Goal: Transaction & Acquisition: Download file/media

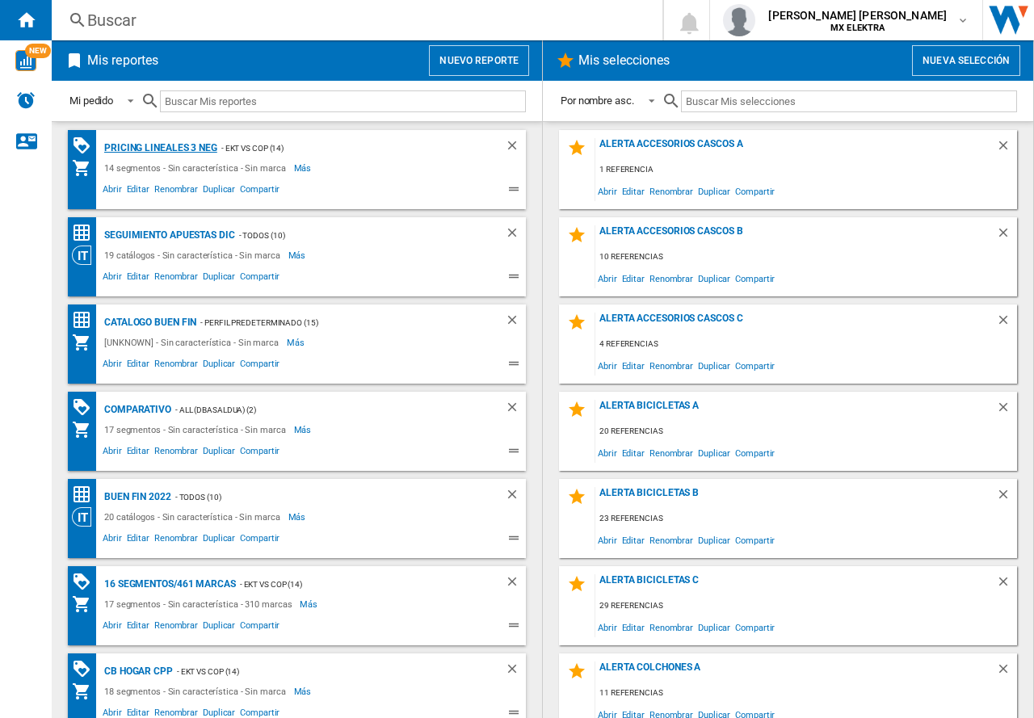
click at [162, 153] on div "Pricing lineales 3 neg" at bounding box center [158, 148] width 117 height 20
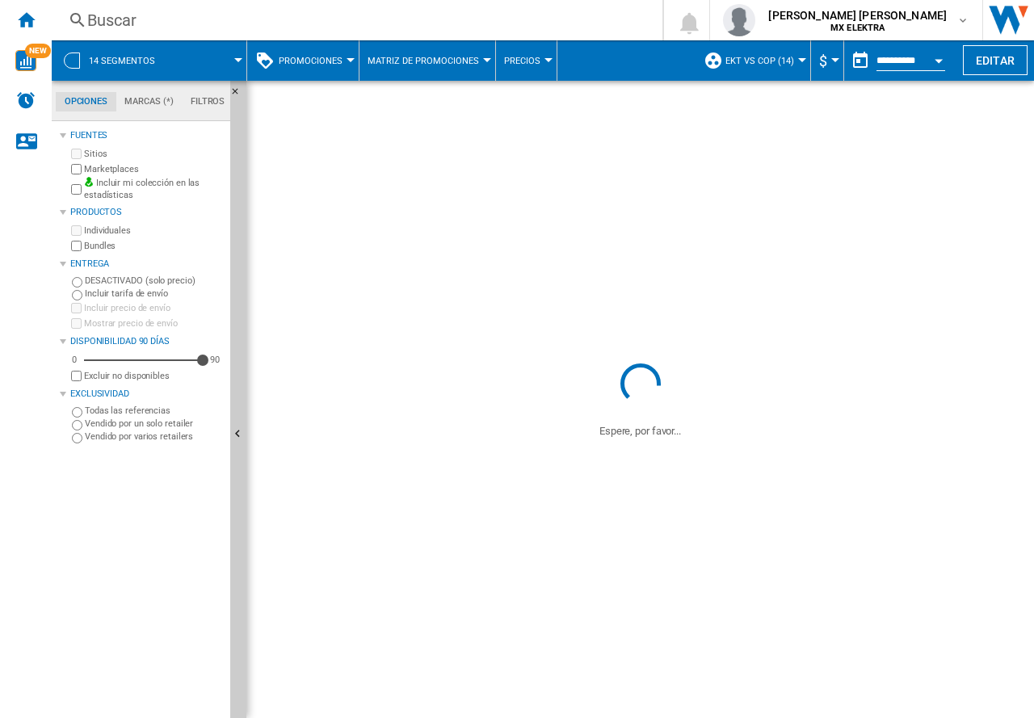
click at [178, 45] on span at bounding box center [208, 60] width 61 height 40
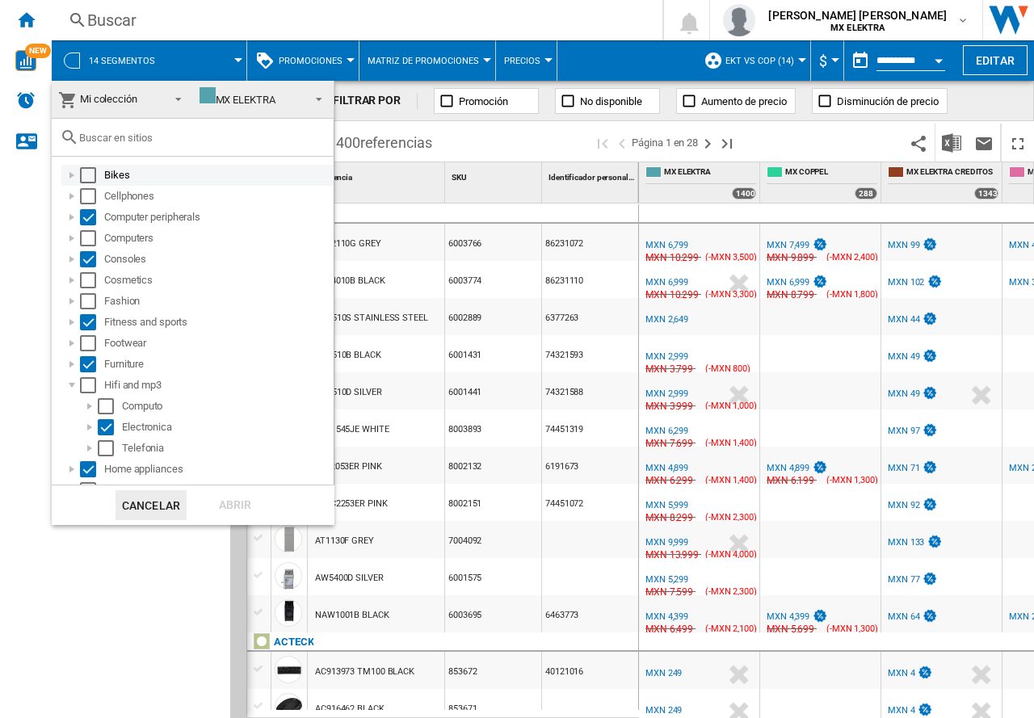
click at [91, 176] on div "Select" at bounding box center [88, 175] width 16 height 16
click at [93, 200] on div "Select" at bounding box center [88, 196] width 16 height 16
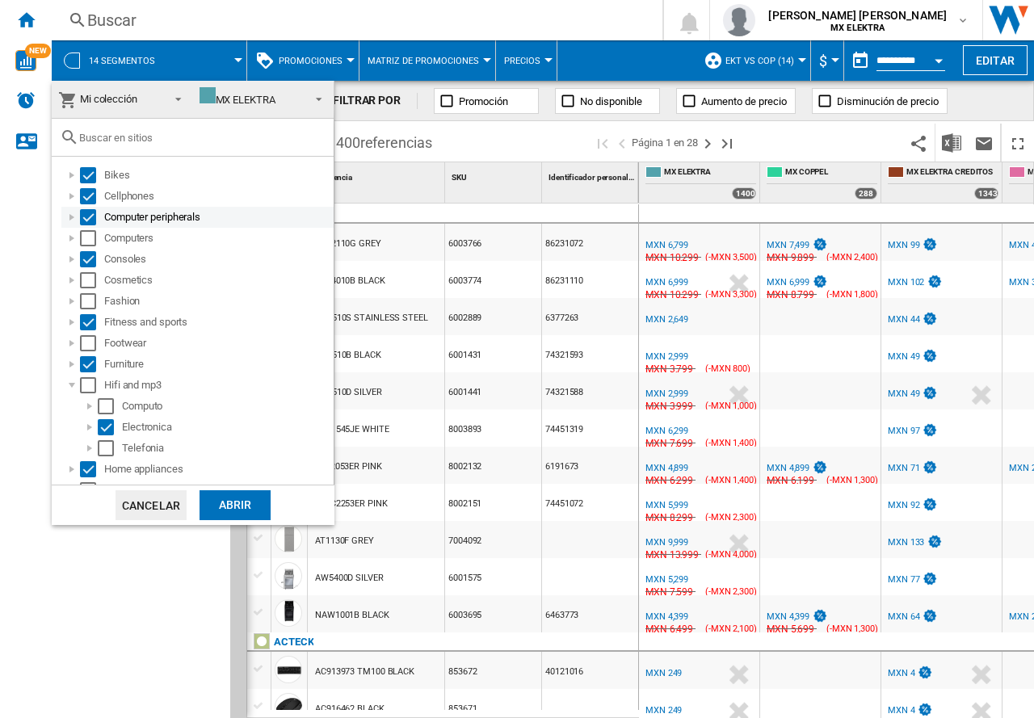
click at [97, 225] on div "Computer peripherals" at bounding box center [197, 217] width 272 height 21
drag, startPoint x: 96, startPoint y: 242, endPoint x: 94, endPoint y: 268, distance: 26.0
click at [96, 243] on md-checkbox "Select" at bounding box center [92, 238] width 24 height 16
click at [94, 273] on div "Select" at bounding box center [88, 280] width 16 height 16
click at [89, 312] on div "Fitness and sports" at bounding box center [197, 322] width 272 height 21
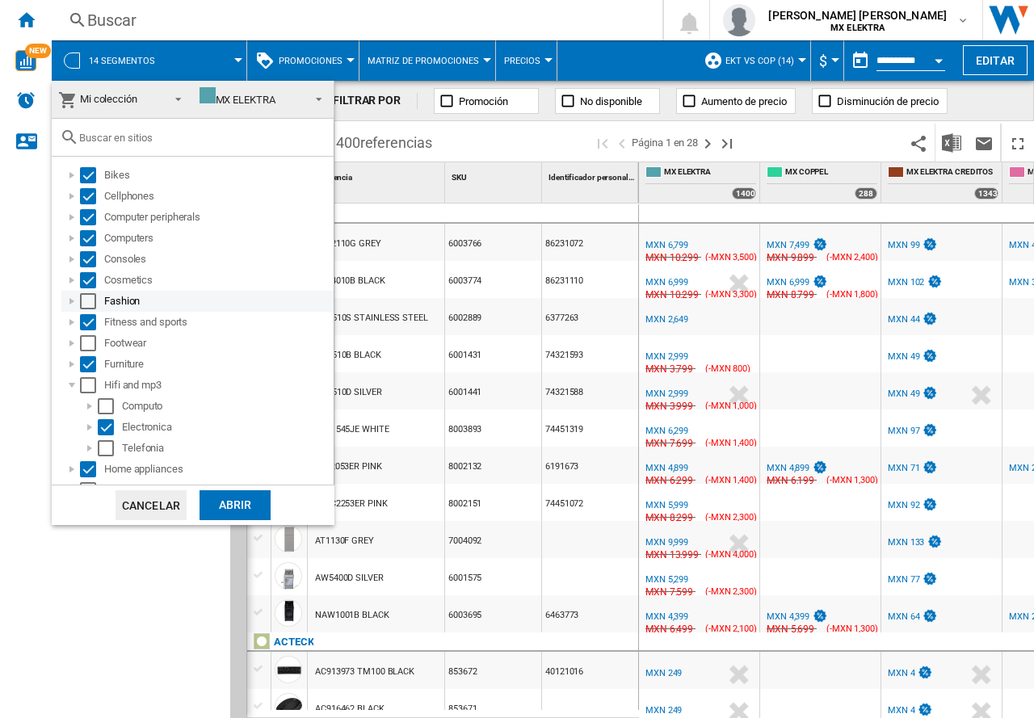
click at [87, 297] on div "Select" at bounding box center [88, 301] width 16 height 16
click at [85, 343] on div "Select" at bounding box center [88, 343] width 16 height 16
click at [91, 386] on div "Select" at bounding box center [88, 385] width 16 height 16
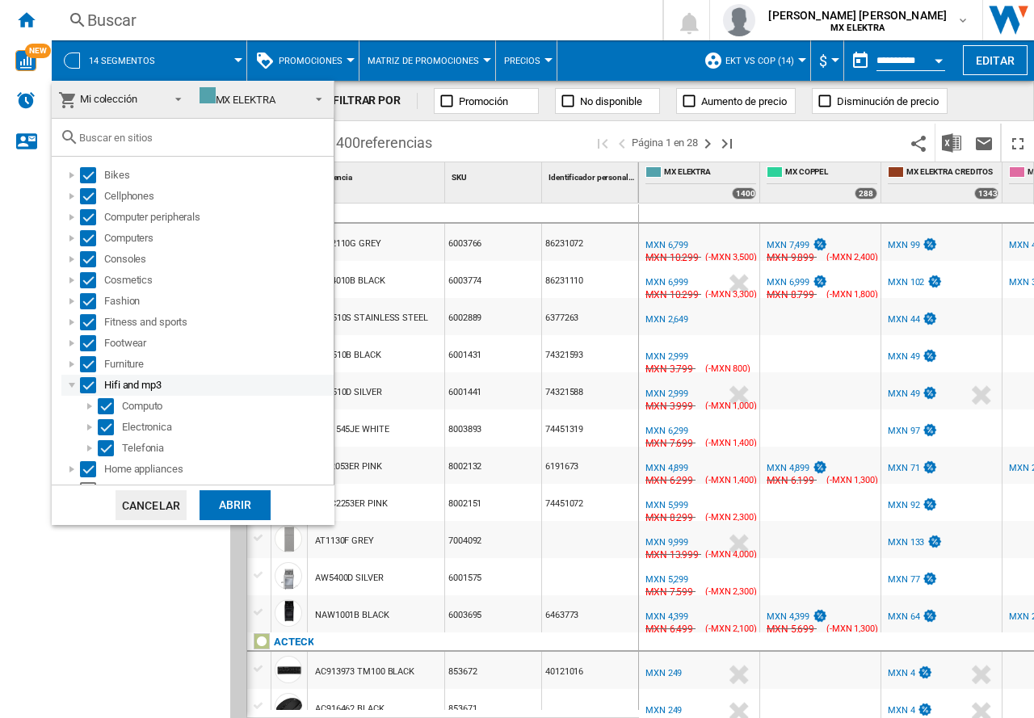
scroll to position [310, 0]
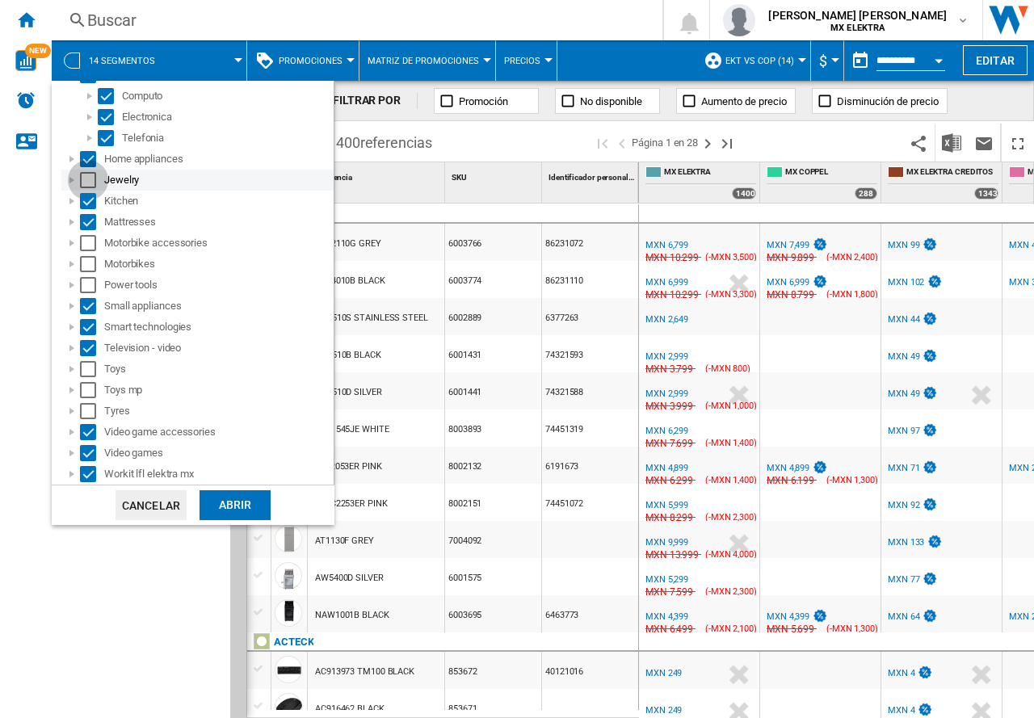
click at [86, 177] on div "Select" at bounding box center [88, 180] width 16 height 16
drag, startPoint x: 84, startPoint y: 239, endPoint x: 88, endPoint y: 261, distance: 22.2
click at [85, 239] on div "Select" at bounding box center [88, 243] width 16 height 16
drag, startPoint x: 89, startPoint y: 267, endPoint x: 89, endPoint y: 293, distance: 26.7
click at [89, 268] on div "Select" at bounding box center [88, 264] width 16 height 16
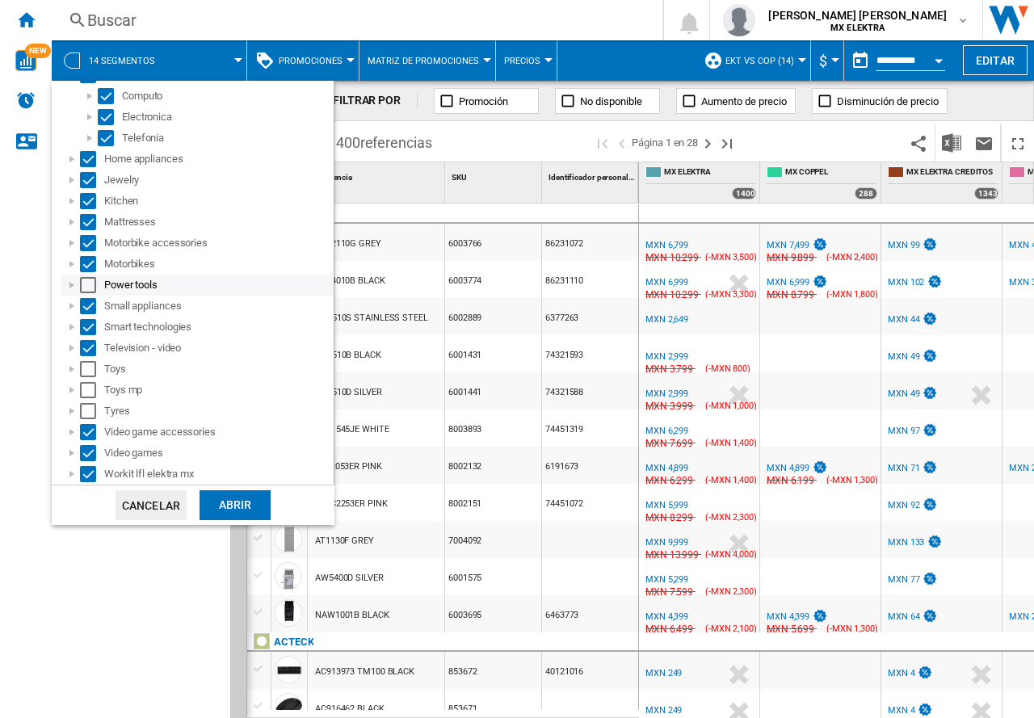
click at [90, 294] on div "Power tools" at bounding box center [197, 285] width 272 height 21
click at [81, 287] on div "Select" at bounding box center [88, 285] width 16 height 16
click at [87, 363] on div "Select" at bounding box center [88, 369] width 16 height 16
click at [89, 388] on div "Select" at bounding box center [88, 390] width 16 height 16
click at [88, 415] on div "Select" at bounding box center [88, 411] width 16 height 16
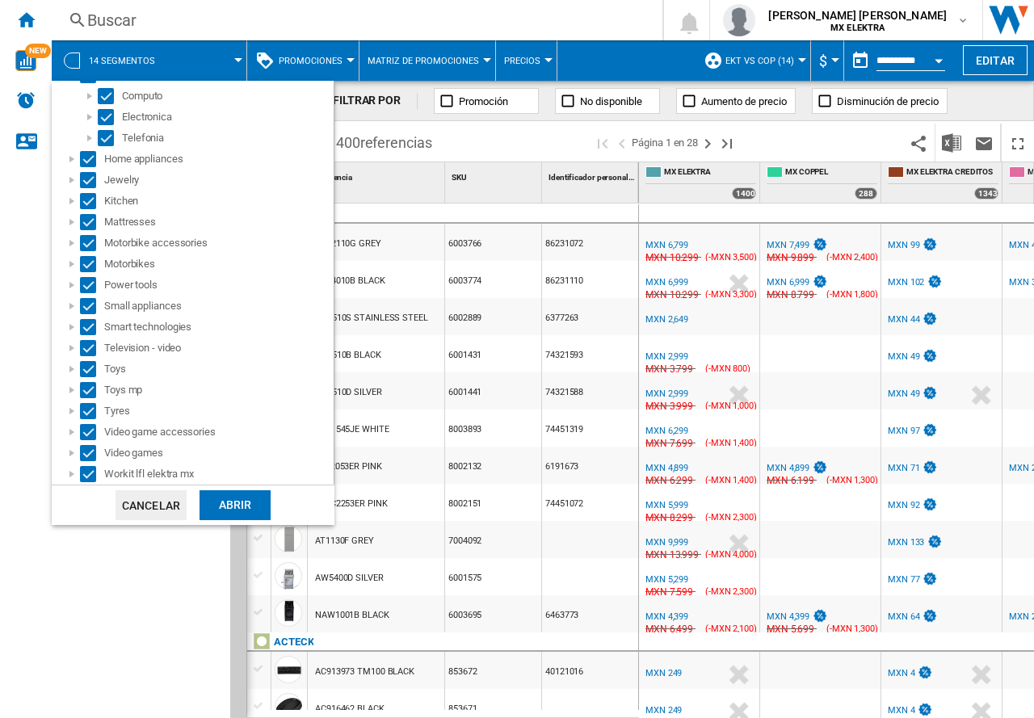
click at [219, 511] on div "Abrir" at bounding box center [235, 506] width 71 height 30
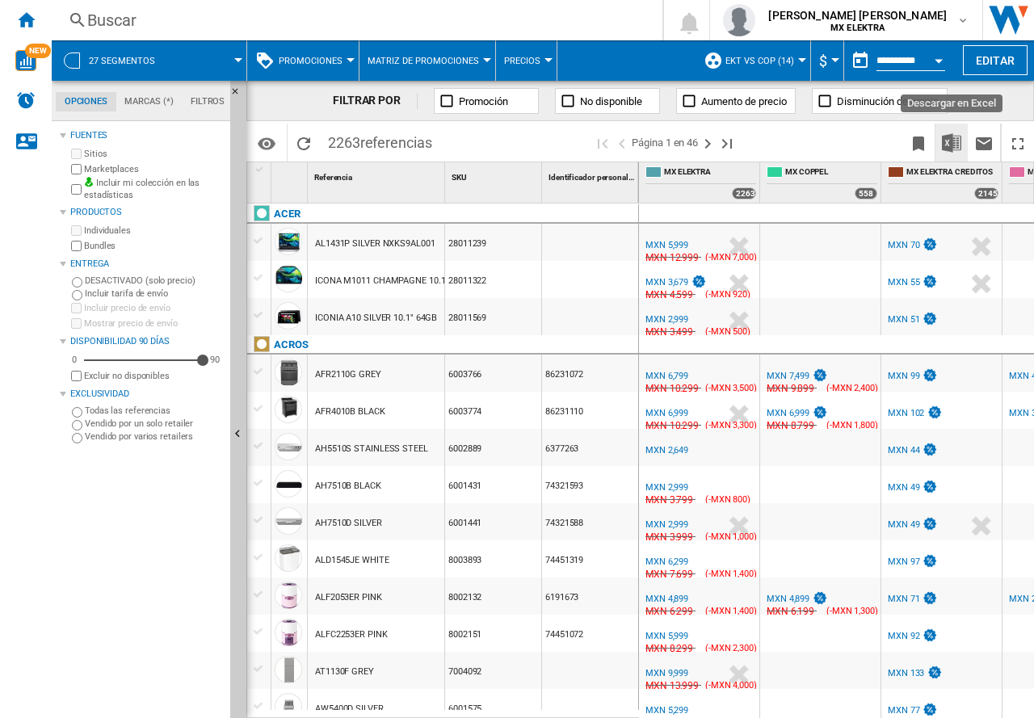
click at [959, 134] on img "Descargar en Excel" at bounding box center [951, 142] width 19 height 19
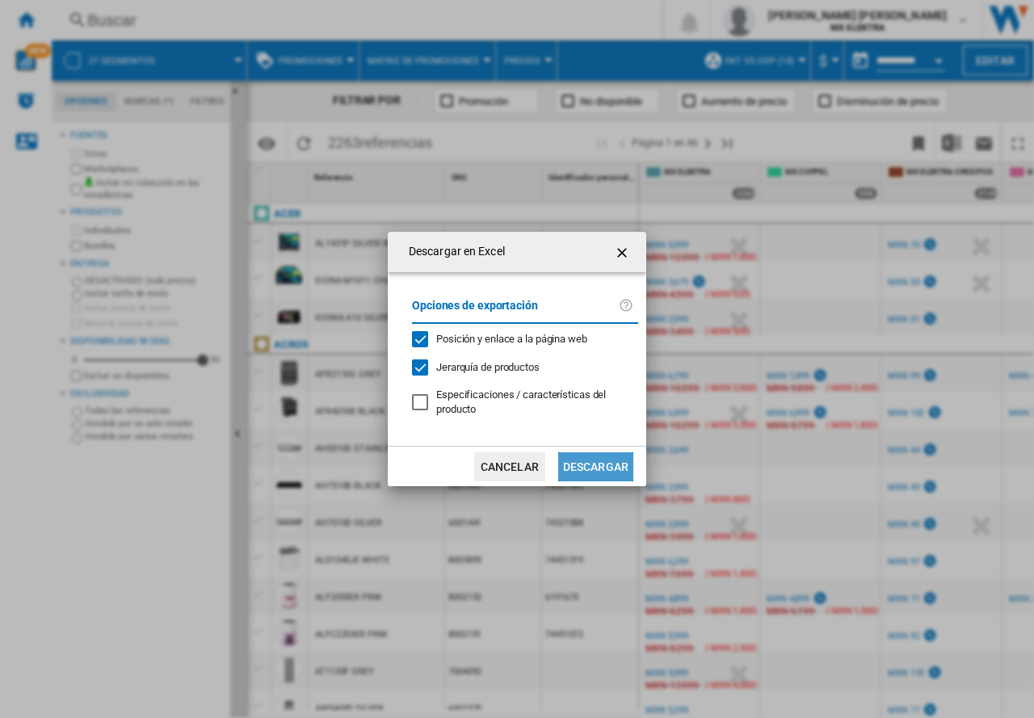
click at [619, 461] on button "Descargar" at bounding box center [595, 467] width 75 height 29
